Goal: Information Seeking & Learning: Learn about a topic

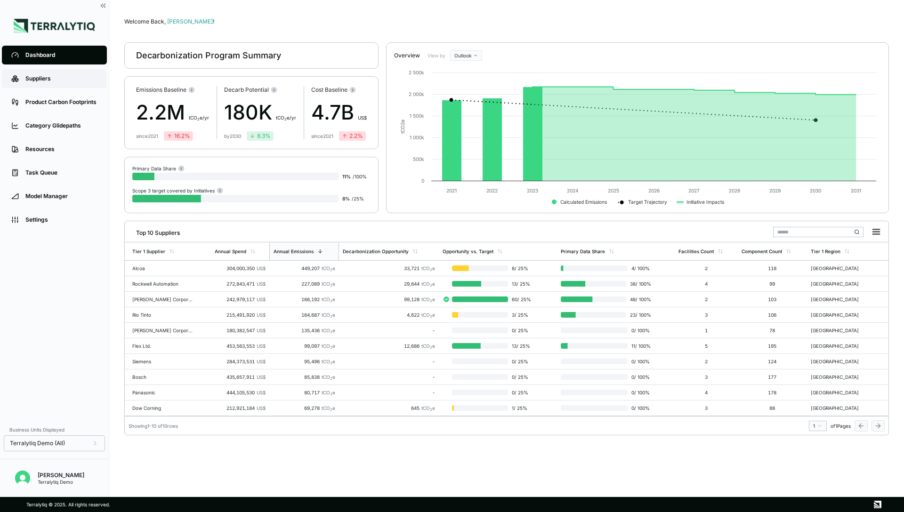
click at [46, 75] on div "Suppliers" at bounding box center [61, 79] width 72 height 8
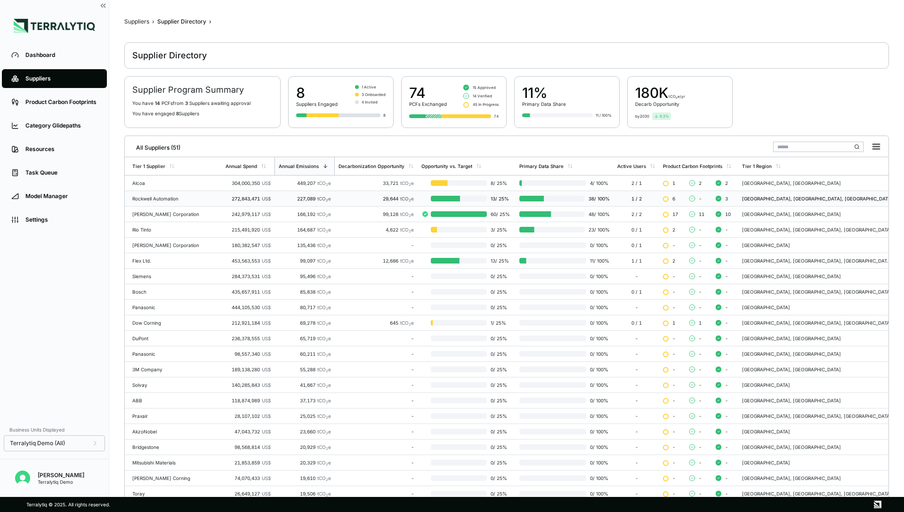
click at [222, 203] on td "272,843,471 US$" at bounding box center [248, 199] width 53 height 16
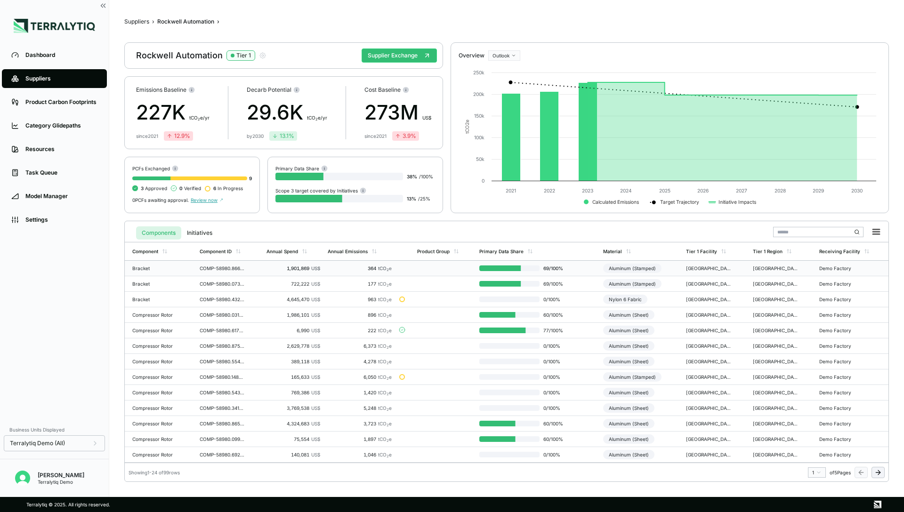
click at [345, 273] on td "364 tCO 2 e" at bounding box center [360, 269] width 72 height 16
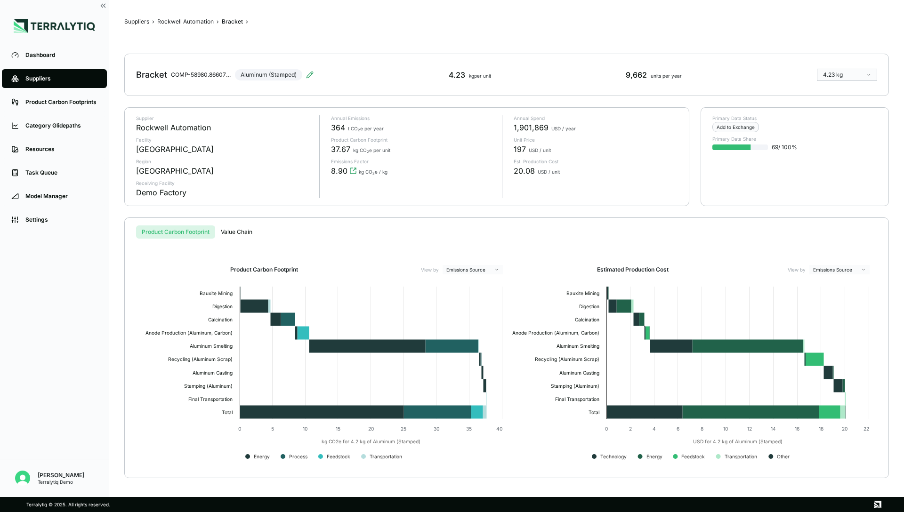
click at [194, 25] on div "Suppliers › Rockwell Automation › Bracket › Bracket COMP-58980.866079131599128 …" at bounding box center [506, 248] width 764 height 467
click at [194, 20] on button "Rockwell Automation" at bounding box center [185, 22] width 56 height 8
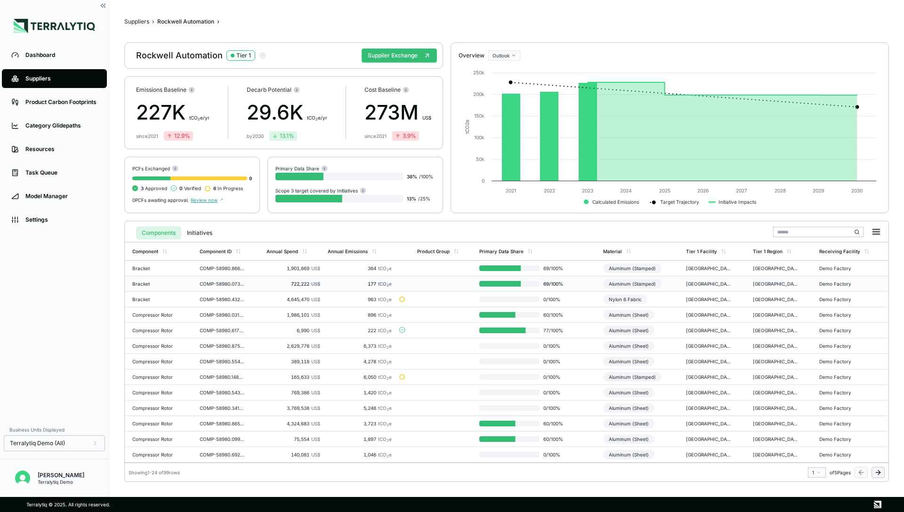
click at [436, 285] on td at bounding box center [444, 284] width 62 height 16
